Goal: Task Accomplishment & Management: Manage account settings

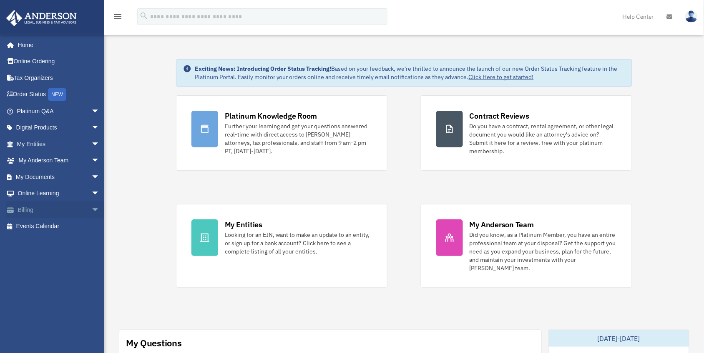
click at [91, 208] on span "arrow_drop_down" at bounding box center [99, 210] width 17 height 17
click at [63, 176] on link "My Documents arrow_drop_down" at bounding box center [59, 177] width 106 height 17
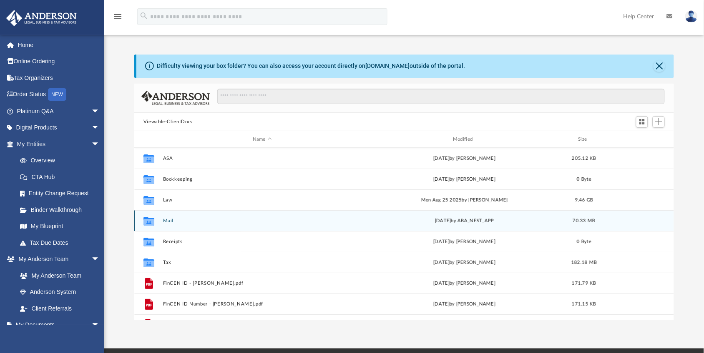
scroll to position [181, 532]
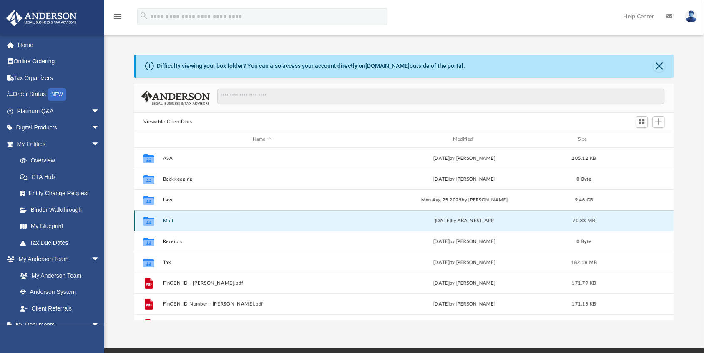
click at [167, 220] on button "Mail" at bounding box center [262, 220] width 198 height 5
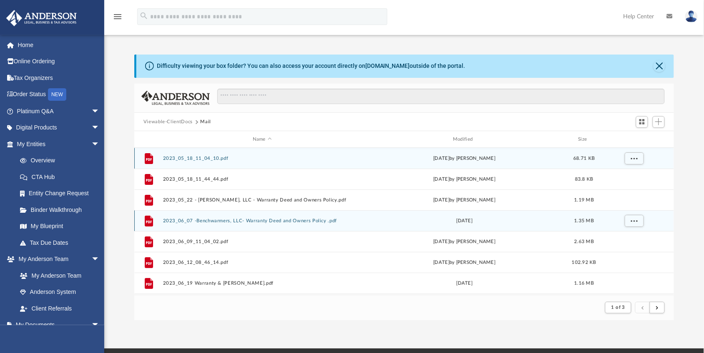
scroll to position [155, 532]
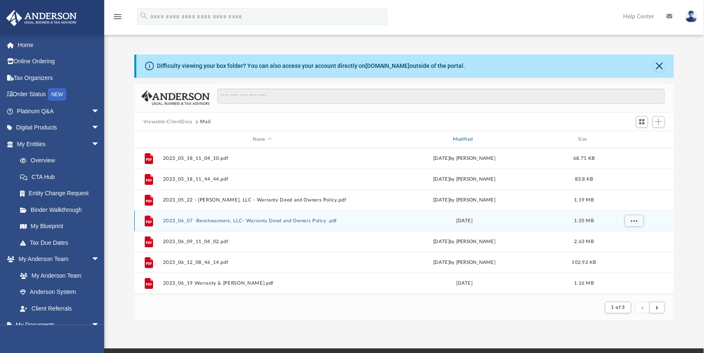
click at [466, 138] on div "Modified" at bounding box center [464, 140] width 199 height 8
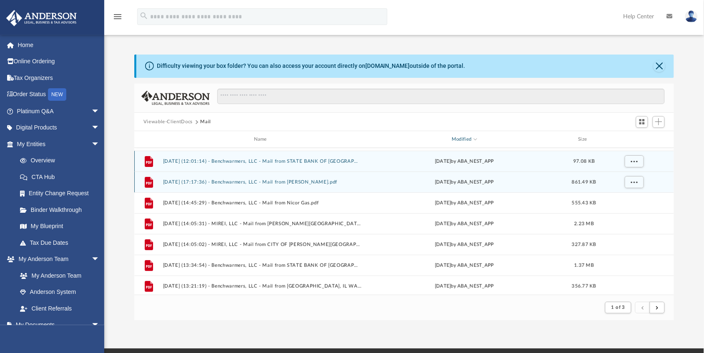
scroll to position [40, 0]
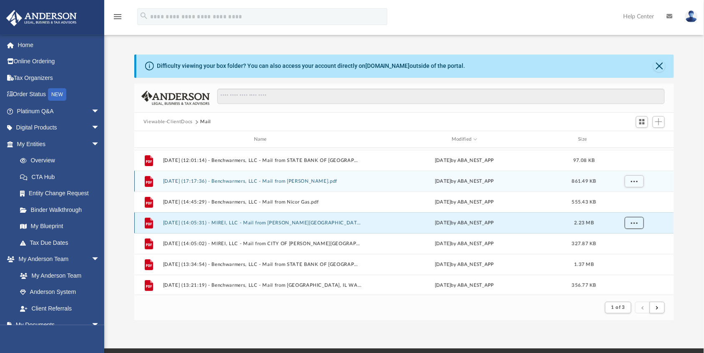
click at [635, 224] on span "More options" at bounding box center [633, 223] width 7 height 5
click at [628, 238] on li "Preview" at bounding box center [626, 240] width 24 height 9
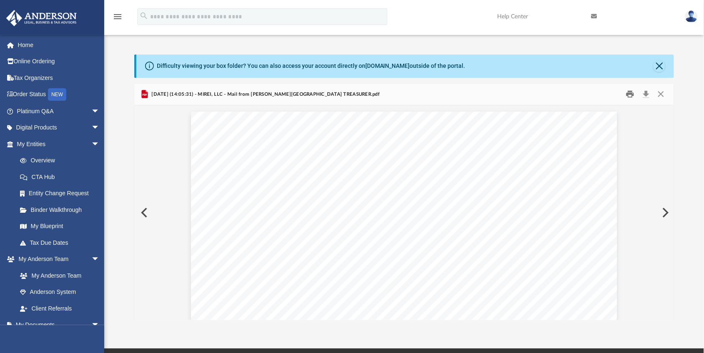
click at [630, 94] on button "Print" at bounding box center [630, 94] width 17 height 13
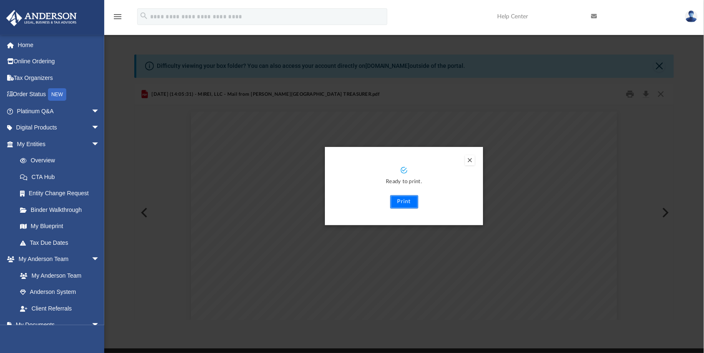
click at [401, 197] on button "Print" at bounding box center [404, 201] width 28 height 13
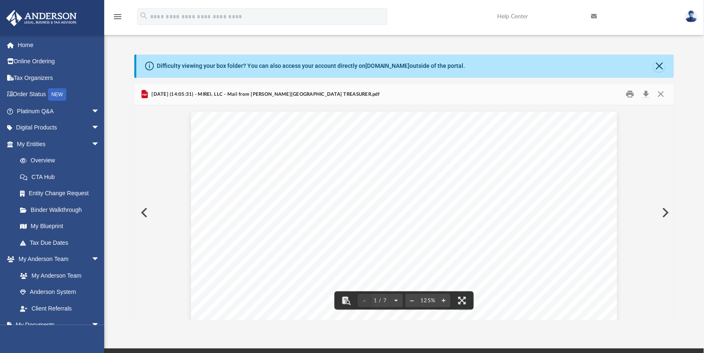
click at [662, 211] on button "Preview" at bounding box center [664, 212] width 18 height 23
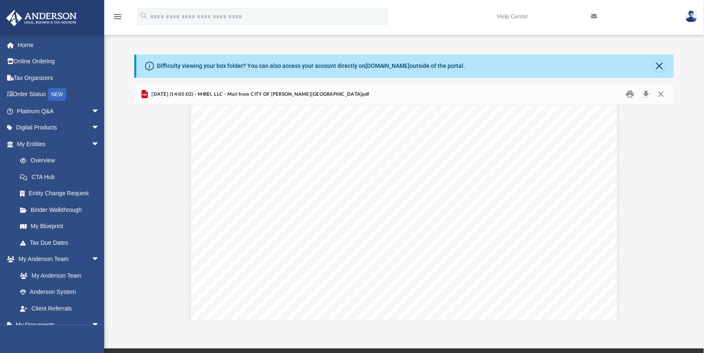
scroll to position [244, 0]
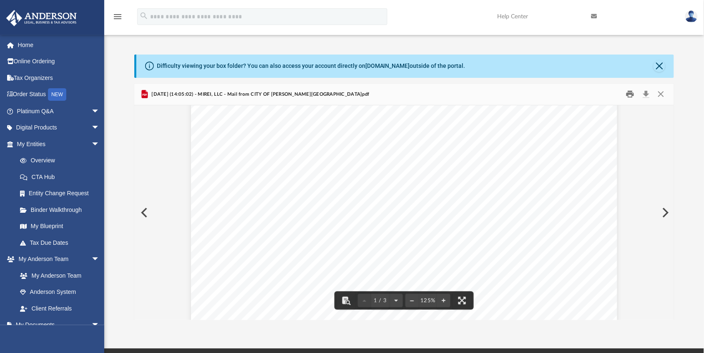
click at [630, 96] on button "Print" at bounding box center [630, 94] width 17 height 13
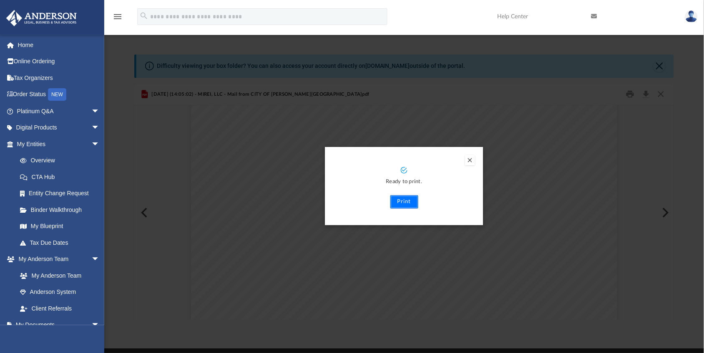
click at [410, 206] on button "Print" at bounding box center [404, 201] width 28 height 13
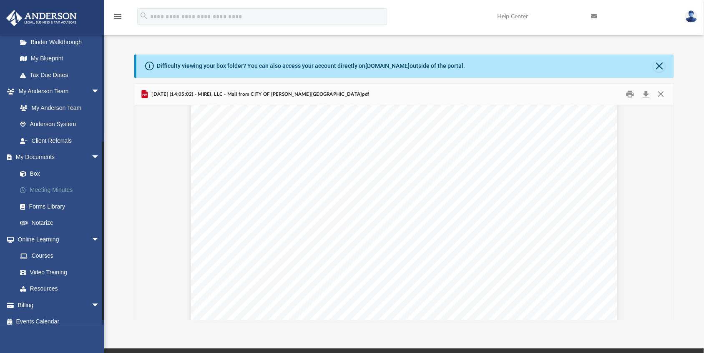
scroll to position [174, 0]
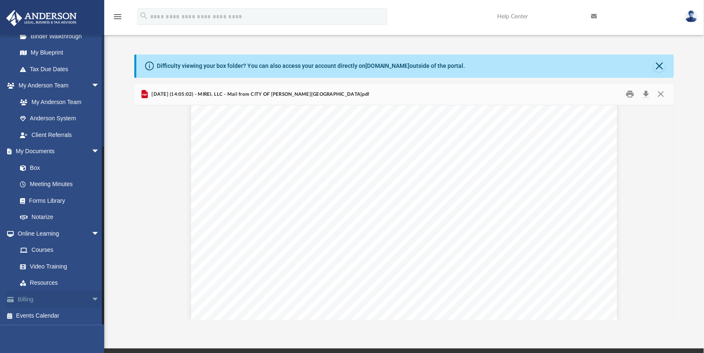
click at [63, 299] on link "Billing arrow_drop_down" at bounding box center [59, 299] width 106 height 17
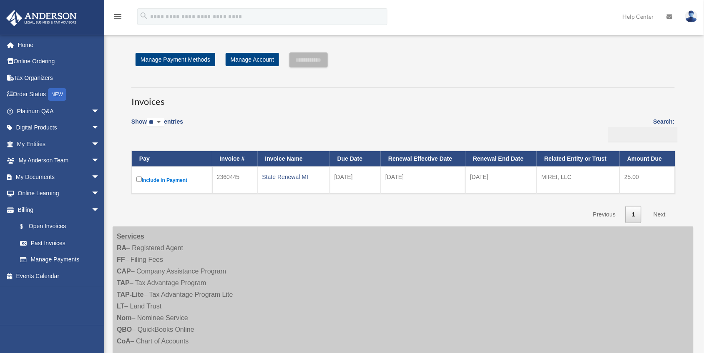
click at [693, 19] on img at bounding box center [691, 16] width 13 height 12
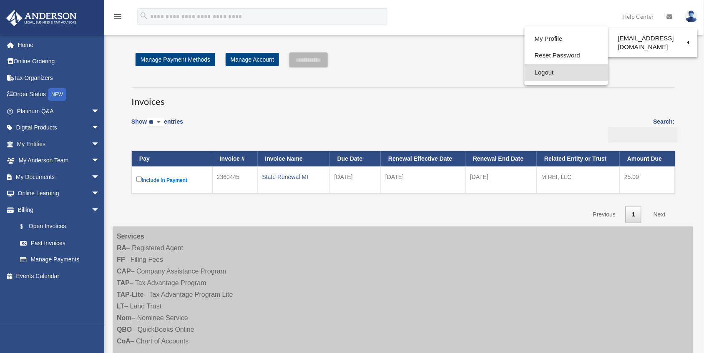
click at [551, 71] on link "Logout" at bounding box center [565, 72] width 83 height 17
